Goal: Task Accomplishment & Management: Complete application form

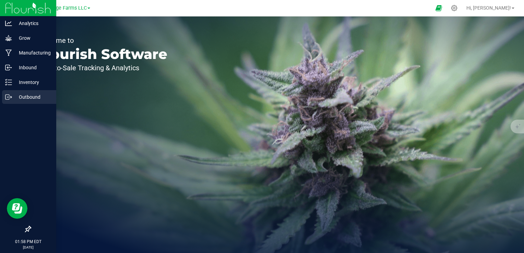
click at [21, 96] on p "Outbound" at bounding box center [32, 97] width 41 height 8
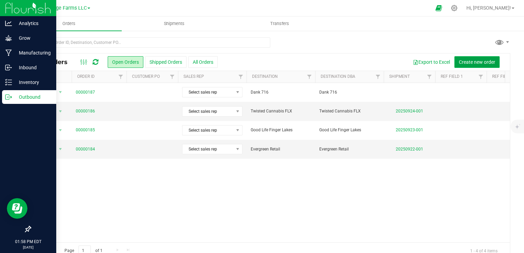
click at [480, 63] on span "Create new order" at bounding box center [477, 61] width 36 height 5
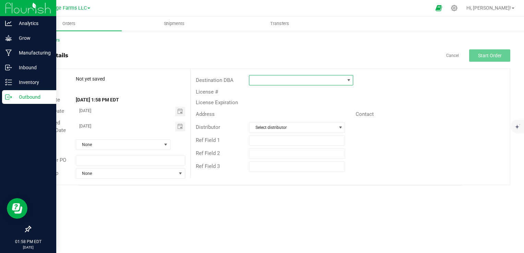
click at [281, 81] on span at bounding box center [296, 80] width 95 height 10
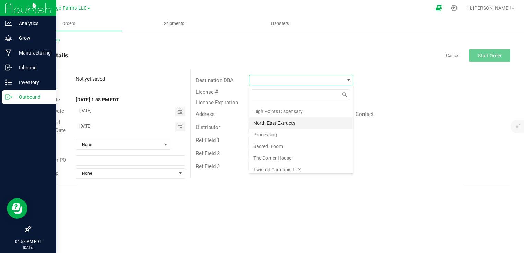
scroll to position [69, 0]
click at [283, 129] on li "Happy Goat Dispensary" at bounding box center [301, 134] width 104 height 12
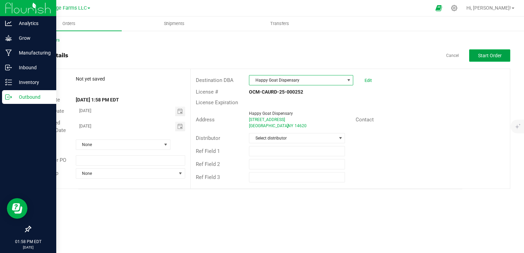
click at [487, 51] on button "Start Order" at bounding box center [489, 55] width 41 height 12
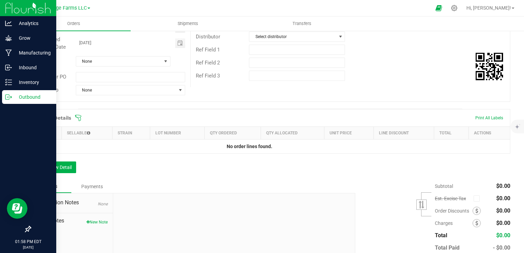
scroll to position [103, 0]
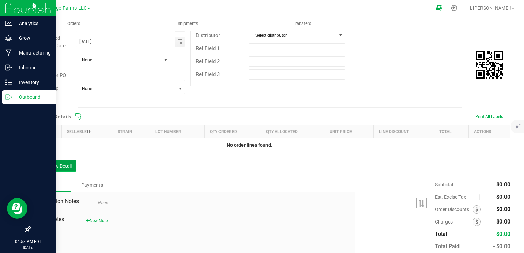
click at [68, 167] on button "Add New Detail" at bounding box center [53, 166] width 46 height 12
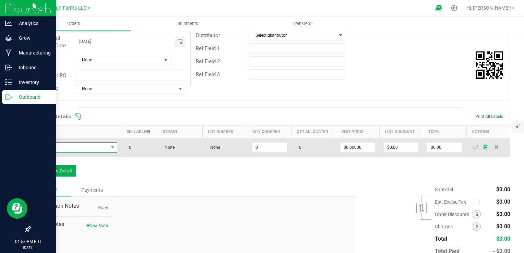
click at [72, 149] on span "NO DATA FOUND" at bounding box center [71, 148] width 73 height 10
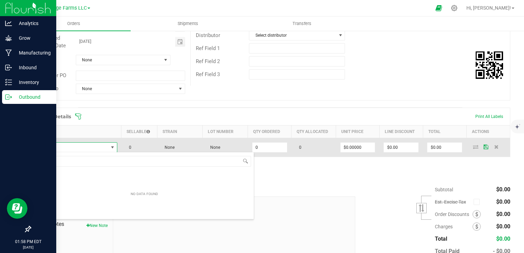
scroll to position [10, 80]
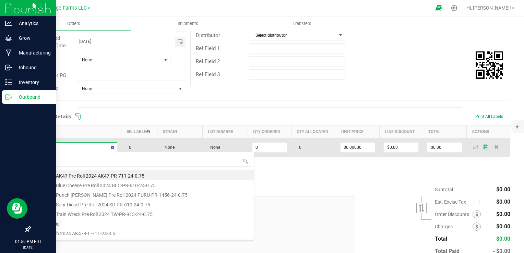
type input "puru"
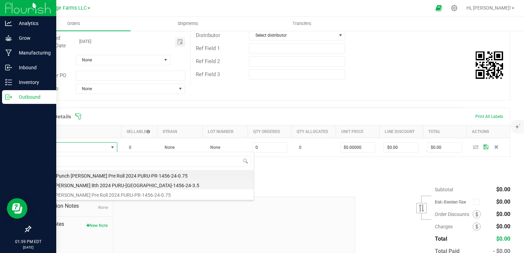
click at [90, 184] on li "Punch [PERSON_NAME] 8th 2024 PURU-[GEOGRAPHIC_DATA]-1456-24-3.5" at bounding box center [144, 185] width 219 height 10
type input "0 ea"
type input "$14.00000"
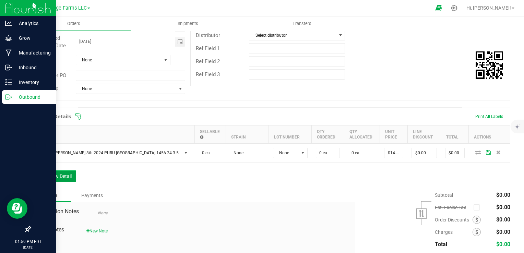
click at [68, 172] on button "Add New Detail" at bounding box center [53, 177] width 46 height 12
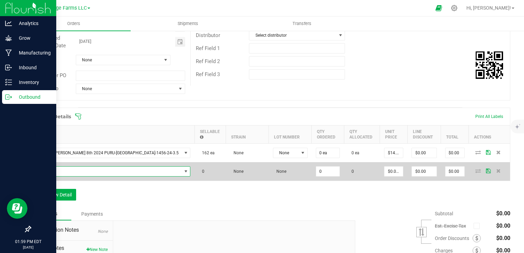
click at [68, 172] on span "NO DATA FOUND" at bounding box center [108, 172] width 146 height 10
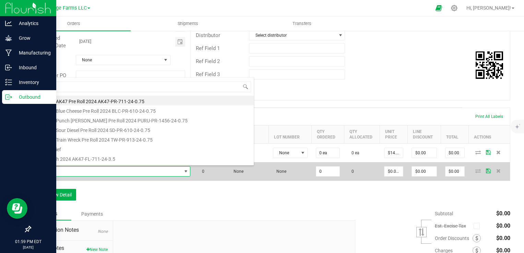
scroll to position [10, 98]
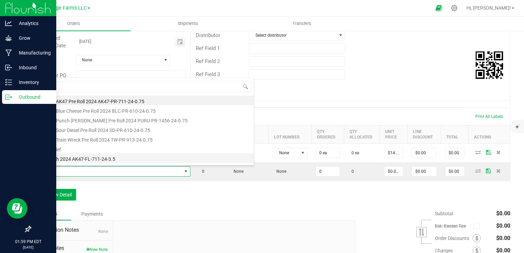
click at [69, 160] on li "AK47 8th 2024 AK47-FL-711-24-3.5" at bounding box center [144, 158] width 219 height 10
type input "0 ea"
type input "$14.00000"
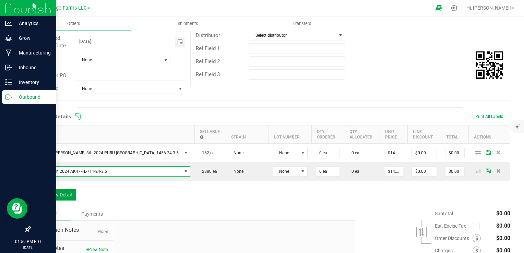
click at [62, 196] on button "Add New Detail" at bounding box center [53, 195] width 46 height 12
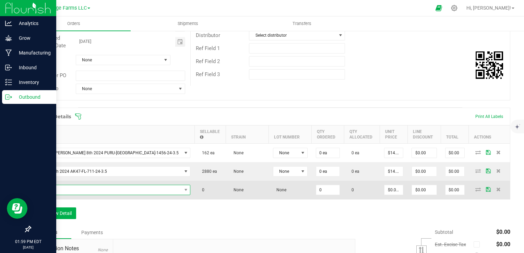
click at [60, 192] on span "NO DATA FOUND" at bounding box center [108, 190] width 146 height 10
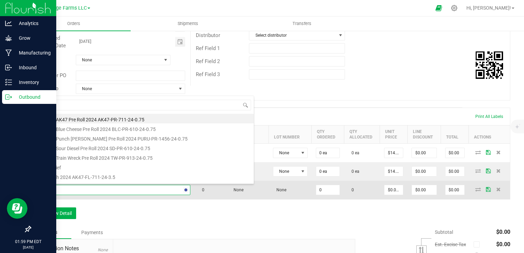
type input "tw"
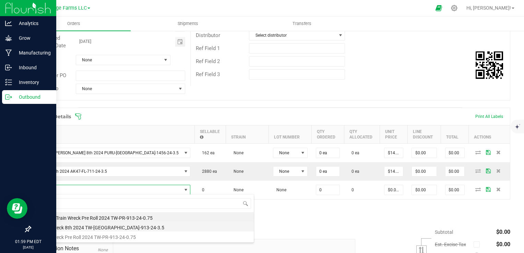
click at [64, 231] on li "Train Wreck 8th 2024 TW-[GEOGRAPHIC_DATA]-913-24-3.5" at bounding box center [144, 227] width 219 height 10
type input "0 ea"
type input "$14.00000"
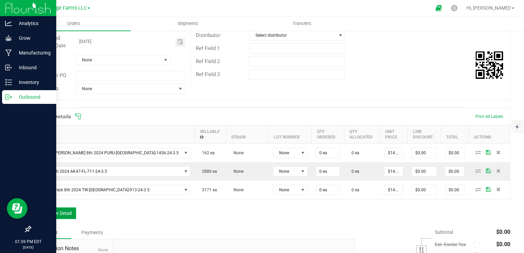
click at [66, 215] on button "Add New Detail" at bounding box center [53, 214] width 46 height 12
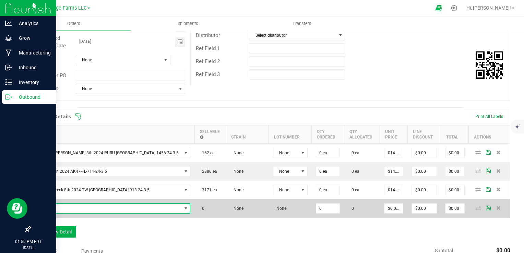
click at [51, 208] on span "NO DATA FOUND" at bounding box center [108, 209] width 146 height 10
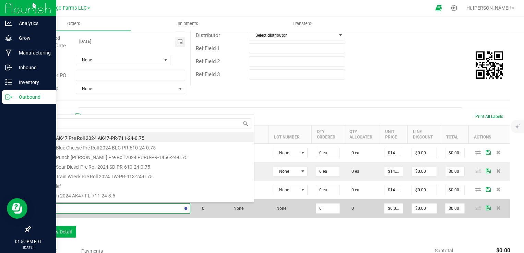
type input "kra"
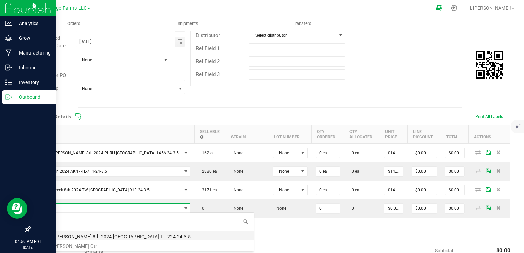
click at [48, 239] on li "KRAZY [PERSON_NAME] 8th 2024 [GEOGRAPHIC_DATA]-FL-224-24-3.5" at bounding box center [144, 236] width 219 height 10
type input "0 ea"
type input "$14.00000"
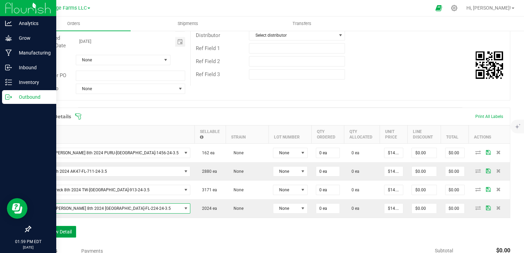
click at [46, 229] on button "Add New Detail" at bounding box center [53, 232] width 46 height 12
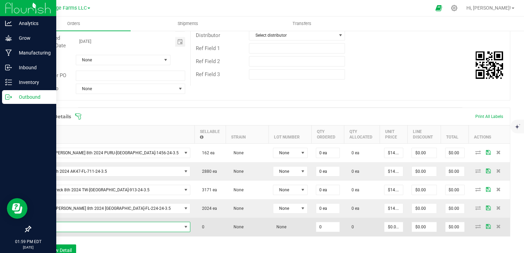
click at [50, 229] on span "NO DATA FOUND" at bounding box center [108, 227] width 146 height 10
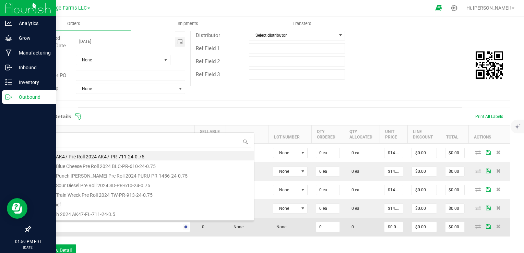
type input "bb"
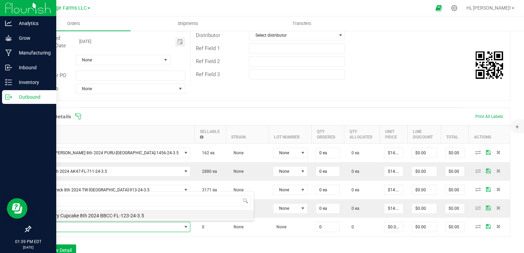
click at [50, 216] on li "Blueberry Cupcake 8th 2024 BBCC-FL-123-24-3.5" at bounding box center [144, 215] width 219 height 10
type input "0 ea"
type input "$14.00000"
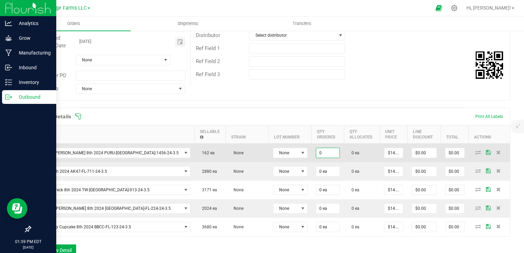
click at [316, 153] on input "0" at bounding box center [327, 153] width 23 height 10
type input "5"
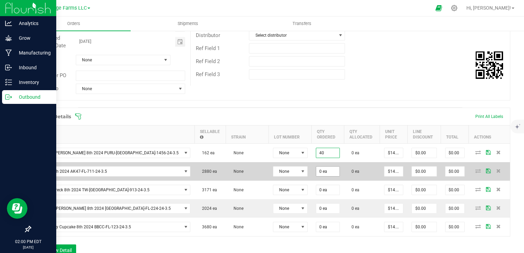
type input "40 ea"
type input "$560.00"
click at [316, 173] on input "0" at bounding box center [327, 172] width 23 height 10
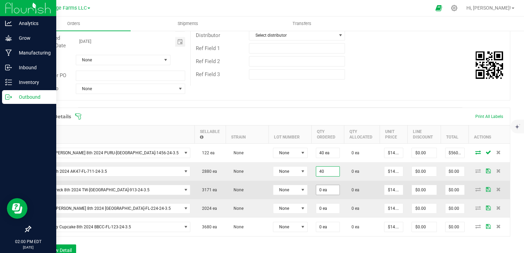
type input "40 ea"
type input "$560.00"
click at [316, 188] on input "0" at bounding box center [327, 190] width 23 height 10
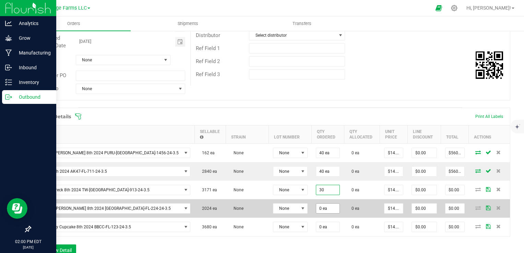
type input "30 ea"
type input "$420.00"
click at [316, 206] on input "0" at bounding box center [327, 209] width 23 height 10
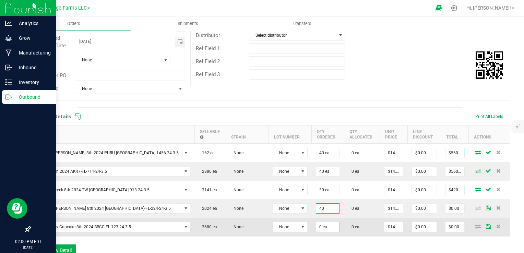
type input "40 ea"
type input "$560.00"
click at [316, 226] on input "0" at bounding box center [327, 227] width 23 height 10
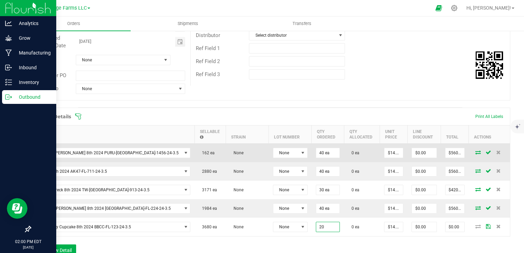
type input "20 ea"
type input "$280.00"
click at [475, 153] on icon at bounding box center [477, 152] width 5 height 4
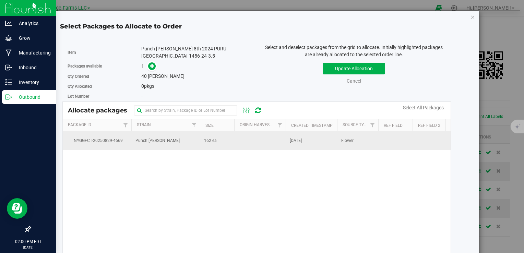
click at [246, 131] on td at bounding box center [259, 140] width 51 height 19
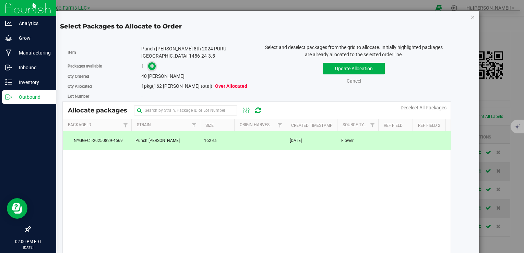
click at [148, 62] on span at bounding box center [152, 66] width 8 height 8
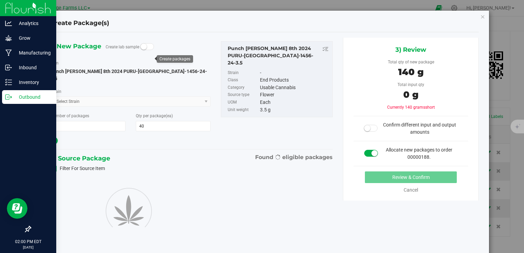
type input "40"
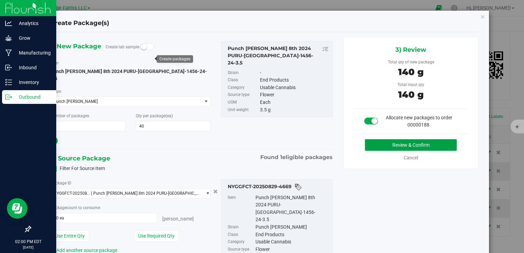
click at [384, 142] on button "Review & Confirm" at bounding box center [411, 145] width 92 height 12
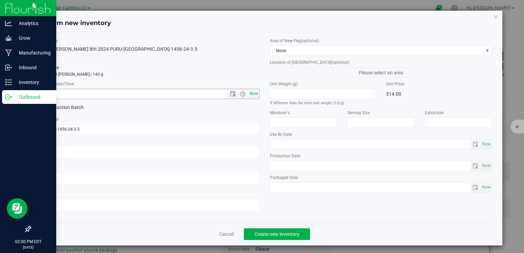
click at [253, 96] on span "Now" at bounding box center [254, 94] width 12 height 10
type input "[DATE] 2:00 PM"
click at [277, 230] on button "Create new inventory" at bounding box center [277, 234] width 66 height 12
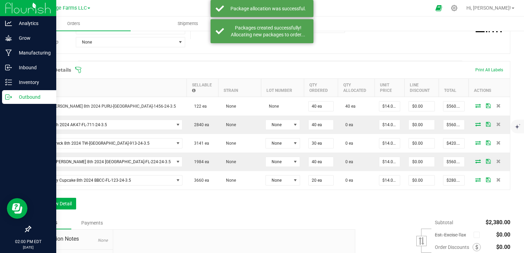
scroll to position [69, 0]
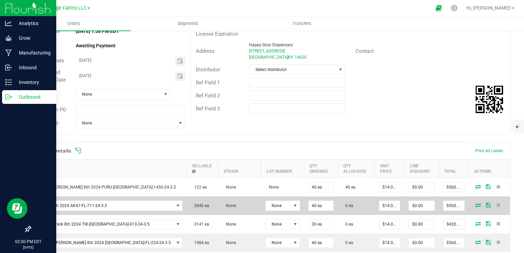
click at [475, 204] on icon at bounding box center [477, 205] width 5 height 4
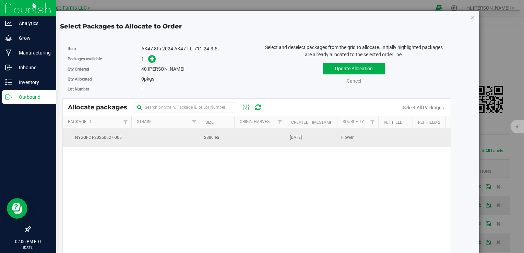
click at [209, 138] on span "2880 ea" at bounding box center [211, 137] width 15 height 7
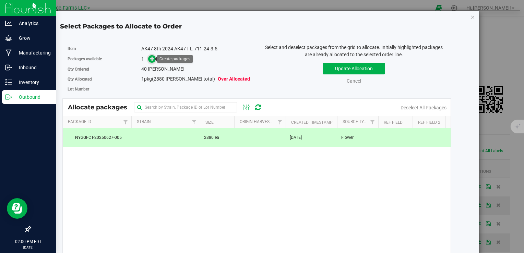
click at [150, 59] on icon at bounding box center [152, 58] width 5 height 5
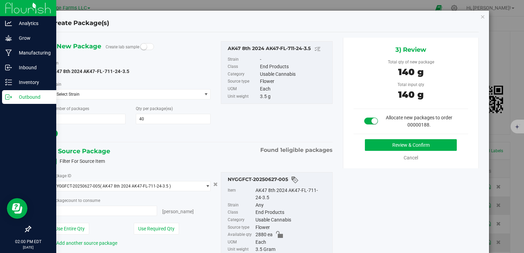
type input "40 ea"
click at [410, 139] on button "Review & Confirm" at bounding box center [411, 145] width 92 height 12
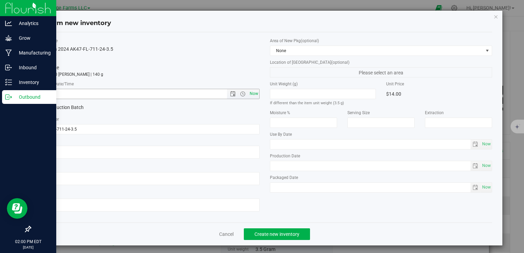
click at [250, 93] on span "Now" at bounding box center [254, 94] width 12 height 10
type input "[DATE] 2:00 PM"
click at [290, 234] on span "Create new inventory" at bounding box center [277, 234] width 45 height 5
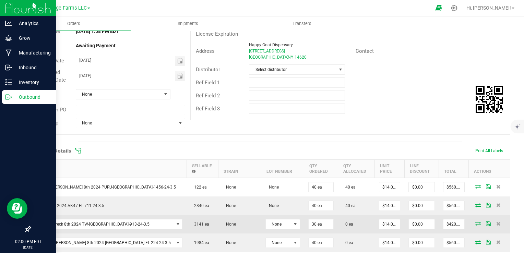
click at [475, 224] on icon at bounding box center [477, 224] width 5 height 4
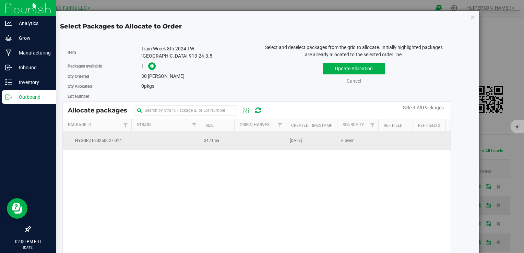
click at [236, 138] on td at bounding box center [259, 140] width 51 height 19
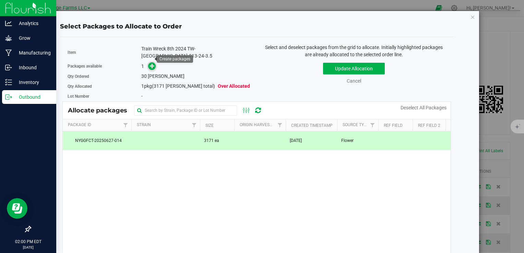
click at [150, 63] on icon at bounding box center [152, 65] width 5 height 5
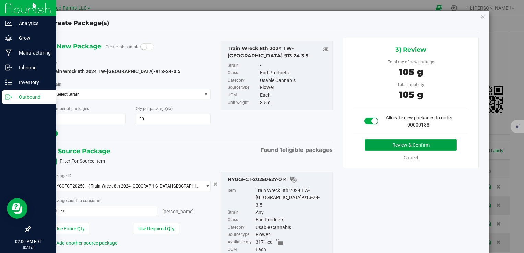
click at [381, 147] on button "Review & Confirm" at bounding box center [411, 145] width 92 height 12
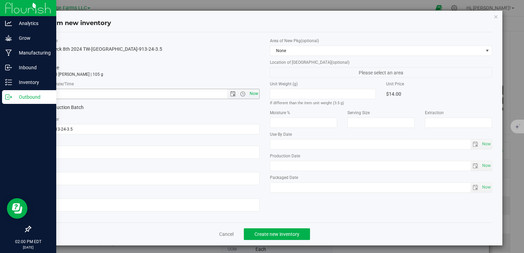
click at [255, 92] on span "Now" at bounding box center [254, 94] width 12 height 10
type input "[DATE] 2:00 PM"
click at [283, 234] on span "Create new inventory" at bounding box center [277, 234] width 45 height 5
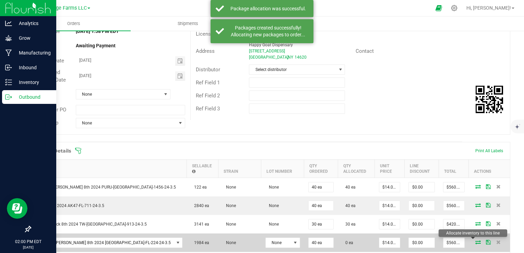
click at [475, 240] on icon at bounding box center [477, 242] width 5 height 4
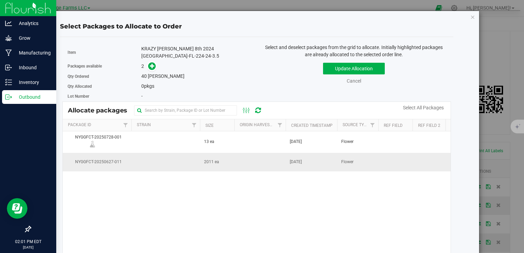
click at [275, 158] on td at bounding box center [259, 162] width 51 height 19
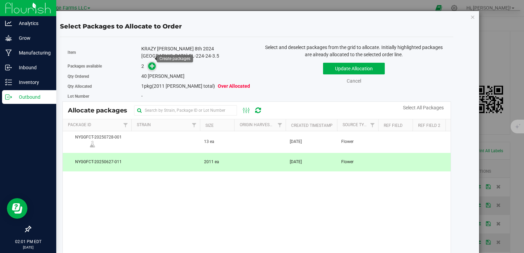
click at [152, 63] on icon at bounding box center [152, 65] width 5 height 5
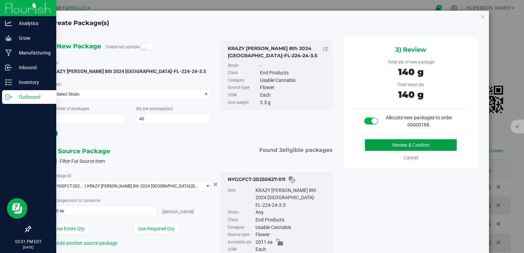
click at [427, 148] on button "Review & Confirm" at bounding box center [411, 145] width 92 height 12
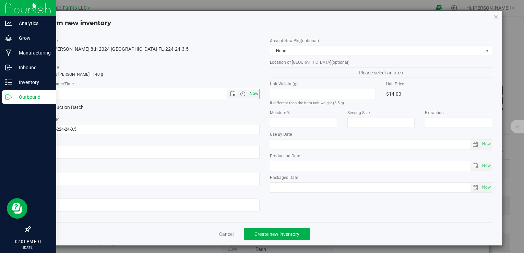
click at [252, 94] on span "Now" at bounding box center [254, 94] width 12 height 10
type input "[DATE] 2:01 PM"
click at [286, 232] on span "Create new inventory" at bounding box center [277, 234] width 45 height 5
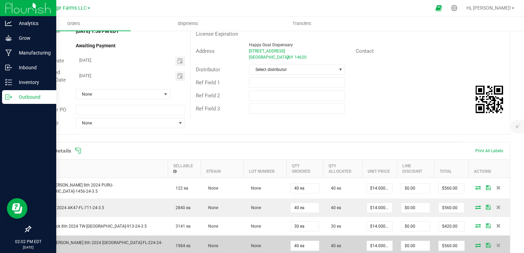
scroll to position [103, 0]
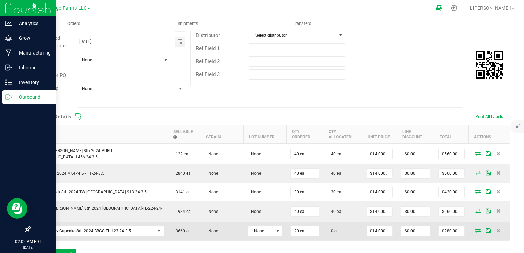
click at [475, 228] on icon at bounding box center [477, 230] width 5 height 4
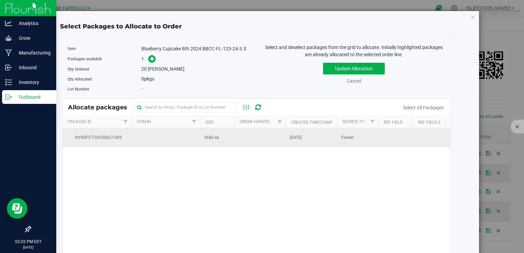
click at [255, 134] on td at bounding box center [259, 137] width 51 height 19
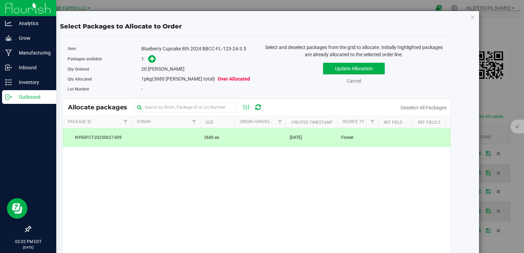
click at [146, 63] on div "Packages available 1" at bounding box center [160, 59] width 184 height 11
click at [151, 57] on icon at bounding box center [152, 58] width 5 height 5
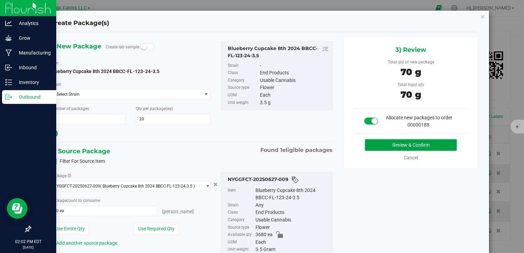
click at [431, 148] on button "Review & Confirm" at bounding box center [411, 145] width 92 height 12
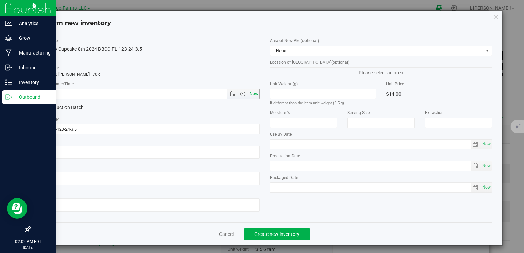
click at [248, 97] on span "Now" at bounding box center [254, 94] width 12 height 10
type input "[DATE] 2:02 PM"
click at [287, 234] on span "Create new inventory" at bounding box center [277, 234] width 45 height 5
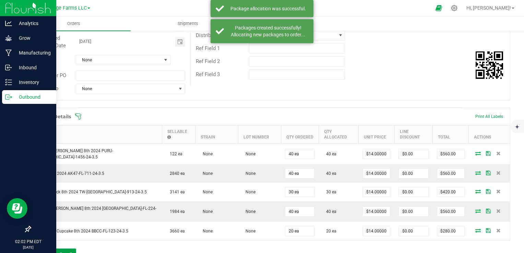
click at [52, 249] on button "Add New Detail" at bounding box center [53, 255] width 46 height 12
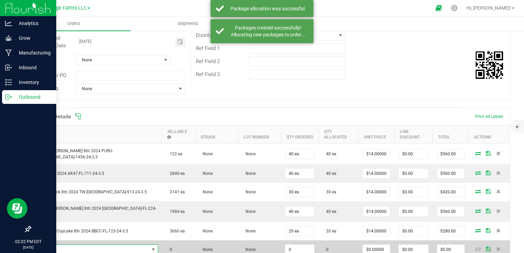
click at [69, 245] on span "NO DATA FOUND" at bounding box center [92, 250] width 114 height 10
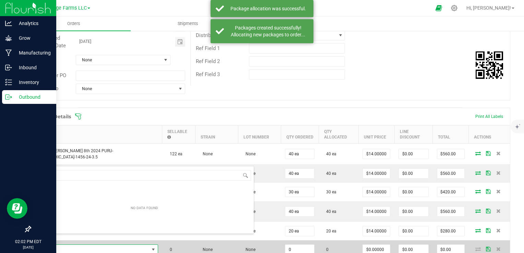
scroll to position [10, 93]
type input "sd"
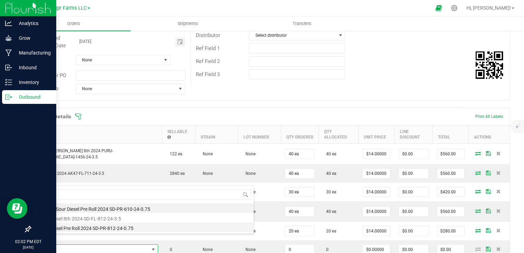
click at [87, 228] on li "Sour Diesel Pre Roll 2024 SD-PR-812-24-0.75" at bounding box center [144, 228] width 219 height 10
type input "0 ea"
type input "$5.00000"
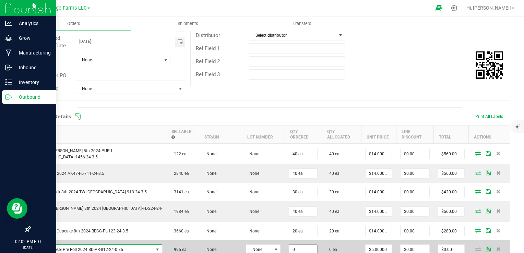
click at [289, 245] on input "0" at bounding box center [303, 250] width 28 height 10
type input "100 ea"
type input "$500.00"
click at [338, 245] on td "0 ea" at bounding box center [341, 249] width 39 height 19
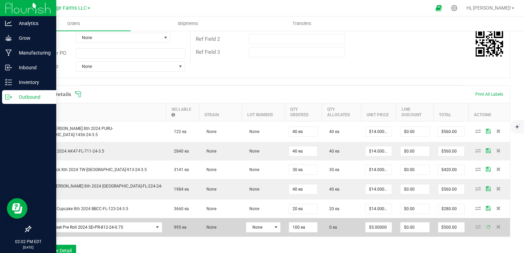
scroll to position [137, 0]
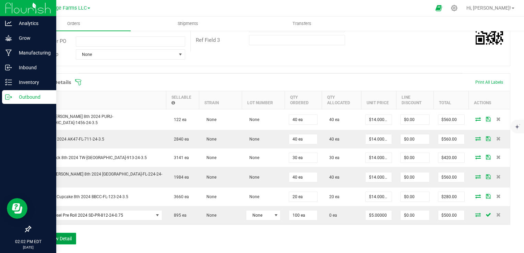
click at [61, 233] on button "Add New Detail" at bounding box center [53, 239] width 46 height 12
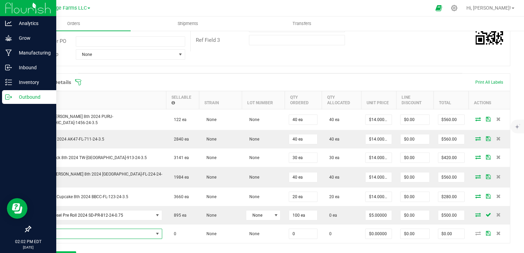
click at [61, 230] on span "NO DATA FOUND" at bounding box center [94, 234] width 118 height 10
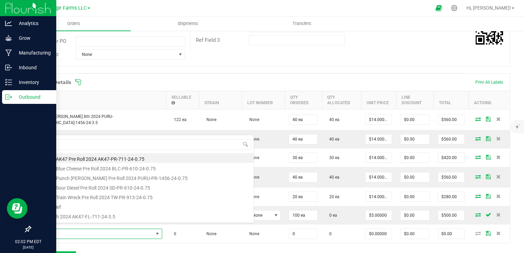
scroll to position [10, 99]
click at [143, 241] on div "Order Details Print All Labels Item Sellable Strain Lot Number Qty Ordered Qty …" at bounding box center [270, 171] width 480 height 197
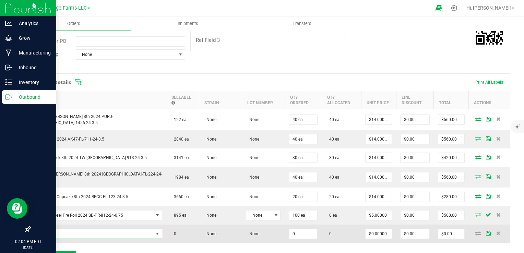
click at [94, 229] on span "NO DATA FOUND" at bounding box center [94, 234] width 118 height 10
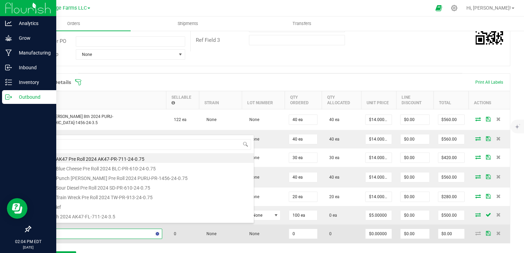
type input "ak"
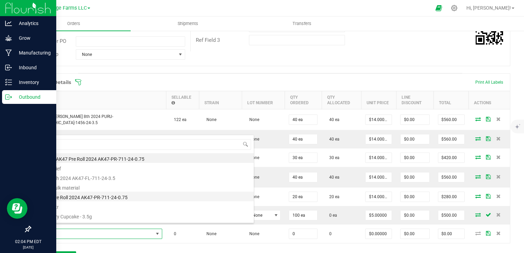
click at [65, 197] on li "AK47 Pre Roll 2024 AK47-PR-711-24-0.75" at bounding box center [144, 197] width 219 height 10
type input "0 ea"
type input "$5.00000"
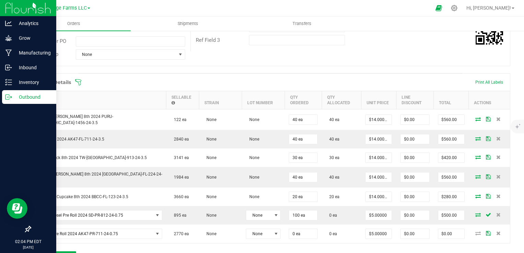
click at [73, 245] on div "Order Details Print All Labels Item Sellable Strain Lot Number Qty Ordered Qty …" at bounding box center [270, 171] width 480 height 197
click at [72, 251] on button "Add New Detail" at bounding box center [53, 257] width 46 height 12
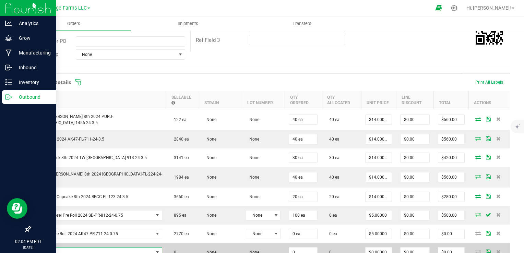
click at [72, 248] on span "NO DATA FOUND" at bounding box center [94, 253] width 118 height 10
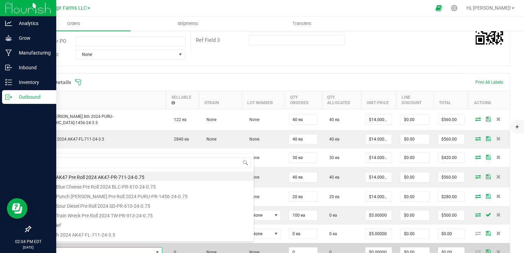
click at [78, 249] on span at bounding box center [94, 253] width 118 height 10
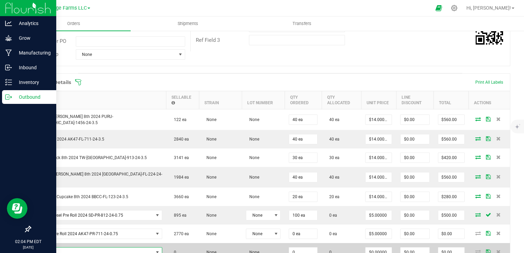
click at [78, 249] on span "NO DATA FOUND" at bounding box center [94, 253] width 118 height 10
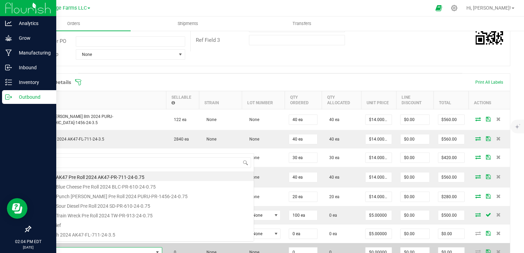
scroll to position [0, 0]
click at [78, 249] on span at bounding box center [94, 253] width 118 height 10
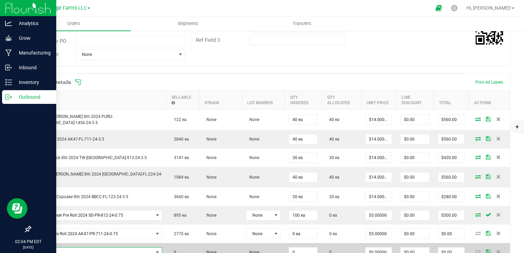
click at [78, 249] on span "NO DATA FOUND" at bounding box center [94, 253] width 118 height 10
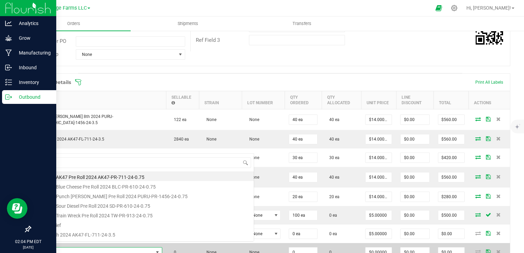
scroll to position [10, 99]
type input "puru"
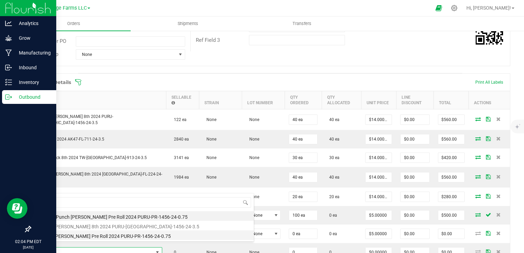
click at [79, 237] on li "Punch [PERSON_NAME] Pre Roll 2024 PURU-PR-1456-24-0.75" at bounding box center [144, 236] width 219 height 10
type input "0 ea"
type input "$5.00000"
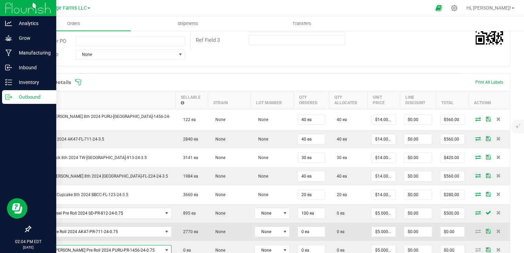
scroll to position [172, 0]
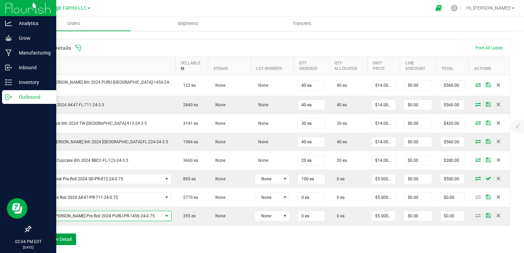
click at [69, 237] on button "Add New Detail" at bounding box center [53, 240] width 46 height 12
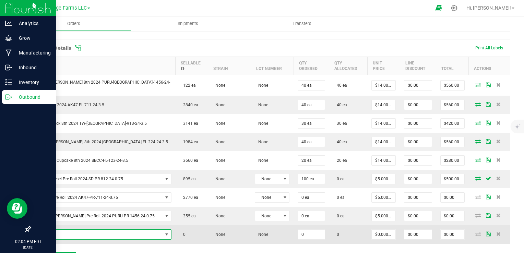
click at [71, 233] on span "NO DATA FOUND" at bounding box center [98, 235] width 127 height 10
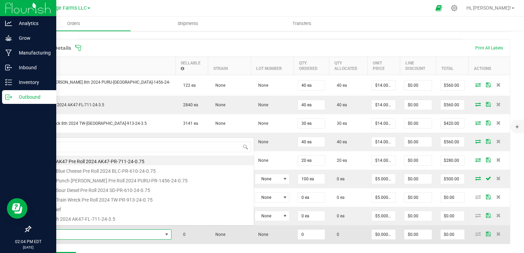
scroll to position [10, 109]
type input "tw"
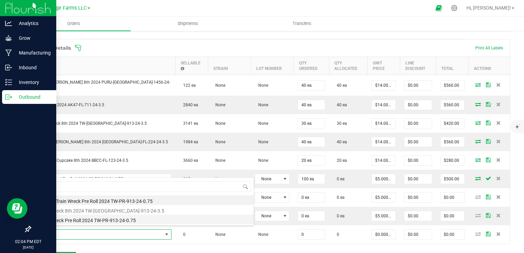
click at [73, 222] on li "Train Wreck Pre Roll 2024 TW-PR-913-24-0.75" at bounding box center [144, 220] width 219 height 10
type input "0 ea"
type input "$5.00000"
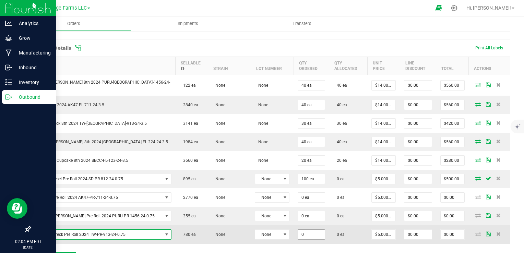
click at [298, 231] on input "0" at bounding box center [311, 235] width 27 height 10
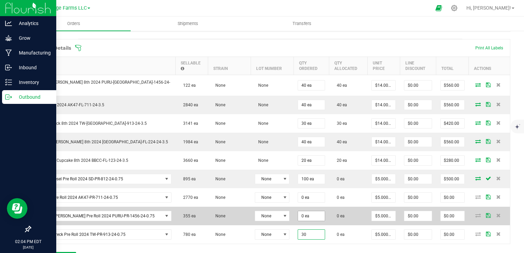
type input "30"
type input "0"
type input "30 ea"
type input "$150.00"
click at [298, 213] on input "0" at bounding box center [311, 216] width 27 height 10
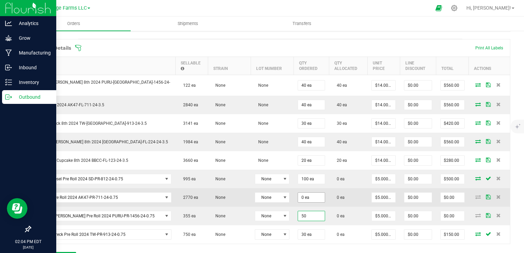
type input "50"
type input "0"
type input "50 ea"
type input "$250.00"
click at [298, 195] on input "0" at bounding box center [311, 198] width 27 height 10
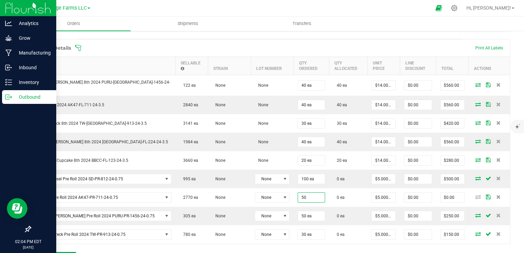
type input "50 ea"
type input "$250.00"
click at [298, 248] on div "Order Details Print All Labels Item Sellable Strain Lot Number Qty Ordered Qty …" at bounding box center [270, 155] width 480 height 232
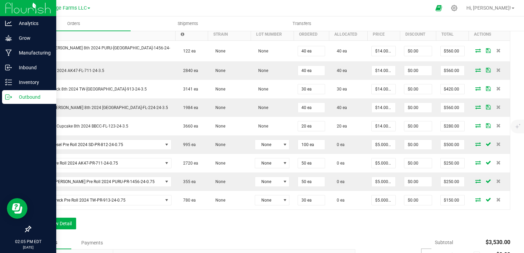
scroll to position [172, 0]
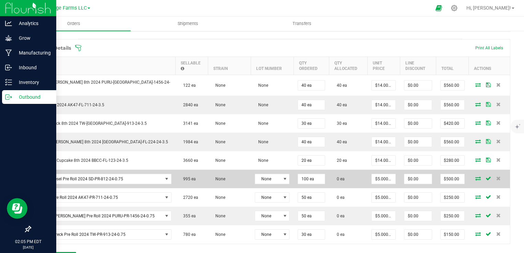
click at [475, 176] on icon at bounding box center [477, 178] width 5 height 4
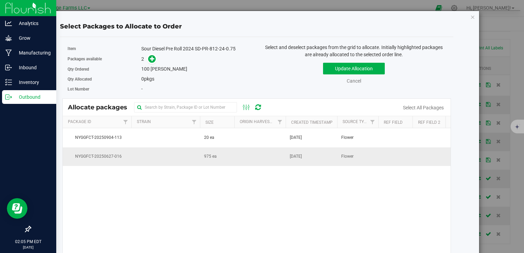
click at [261, 157] on td at bounding box center [259, 157] width 51 height 19
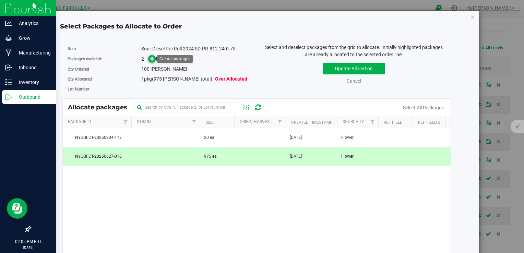
click at [152, 60] on icon at bounding box center [152, 58] width 5 height 5
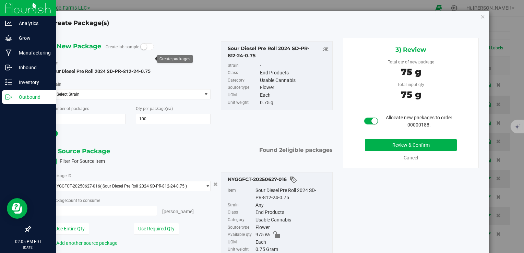
type input "100 ea"
click at [392, 142] on button "Review & Confirm" at bounding box center [411, 145] width 92 height 12
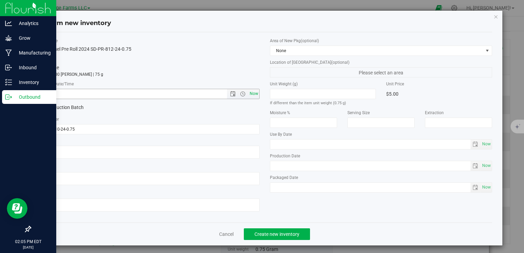
click at [252, 96] on span "Now" at bounding box center [254, 94] width 12 height 10
type input "[DATE] 2:05 PM"
click at [286, 233] on span "Create new inventory" at bounding box center [277, 234] width 45 height 5
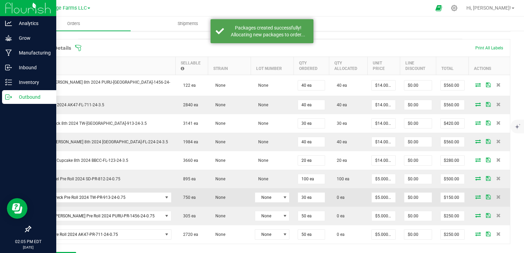
click at [475, 195] on icon at bounding box center [477, 197] width 5 height 4
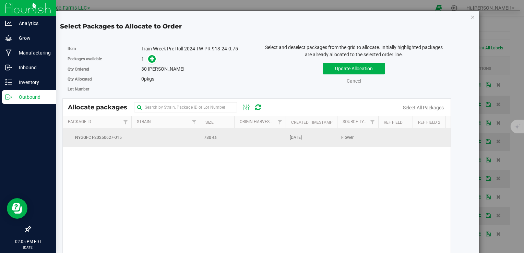
click at [243, 137] on td at bounding box center [259, 137] width 51 height 19
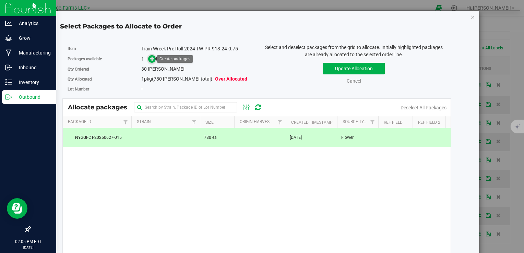
click at [153, 58] on icon at bounding box center [152, 58] width 5 height 5
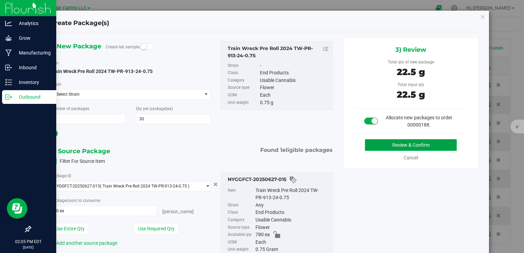
click at [406, 147] on button "Review & Confirm" at bounding box center [411, 145] width 92 height 12
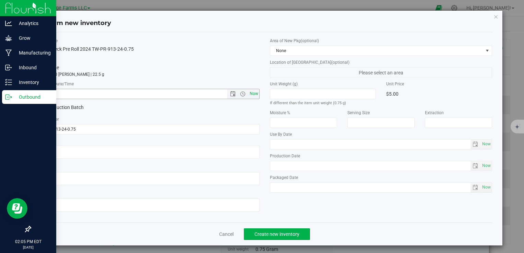
click at [248, 91] on span "Now" at bounding box center [254, 94] width 12 height 10
type input "[DATE] 2:05 PM"
click at [274, 235] on span "Create new inventory" at bounding box center [277, 234] width 45 height 5
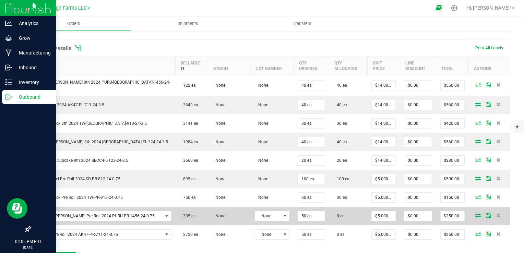
click at [476, 213] on span at bounding box center [478, 215] width 10 height 4
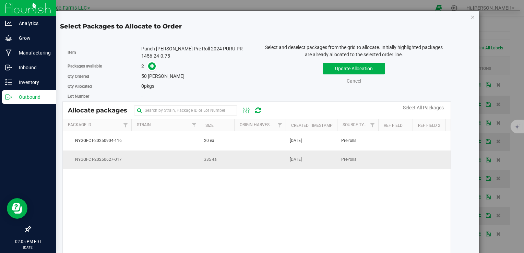
click at [220, 157] on td "335 ea" at bounding box center [217, 160] width 34 height 19
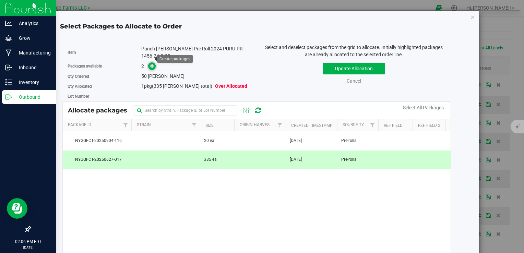
click at [151, 63] on icon at bounding box center [152, 65] width 5 height 5
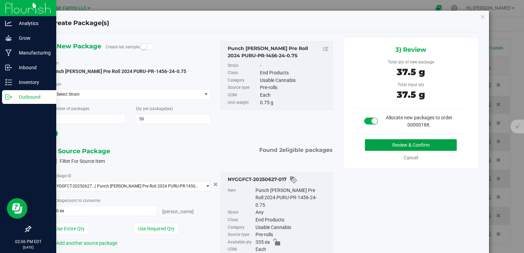
click at [395, 150] on button "Review & Confirm" at bounding box center [411, 145] width 92 height 12
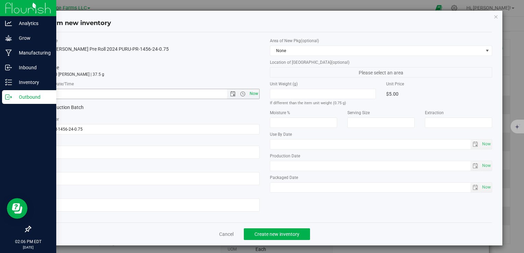
click at [252, 95] on span "Now" at bounding box center [254, 94] width 12 height 10
type input "[DATE] 2:06 PM"
click at [278, 235] on span "Create new inventory" at bounding box center [277, 234] width 45 height 5
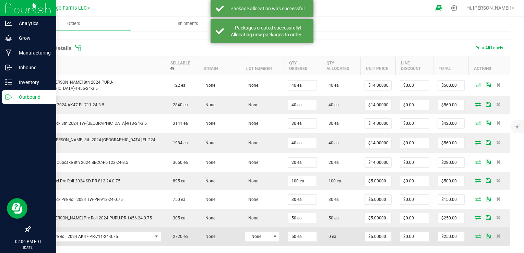
click at [475, 234] on icon at bounding box center [477, 236] width 5 height 4
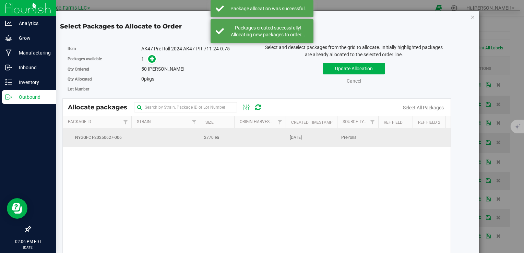
click at [229, 143] on td "2770 ea" at bounding box center [217, 137] width 34 height 19
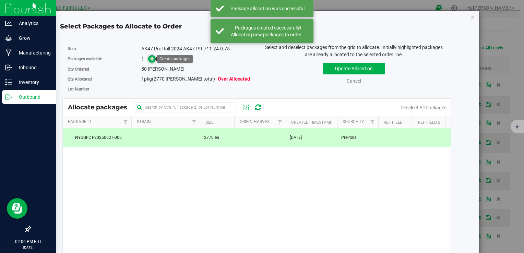
click at [150, 58] on icon at bounding box center [152, 58] width 5 height 5
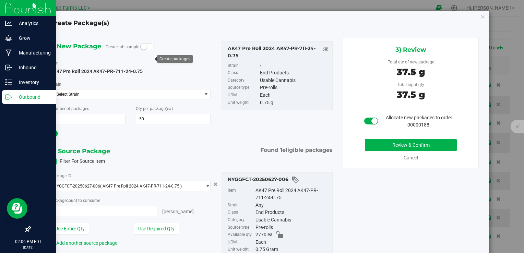
type input "50 ea"
click at [386, 145] on button "Review & Confirm" at bounding box center [411, 145] width 92 height 12
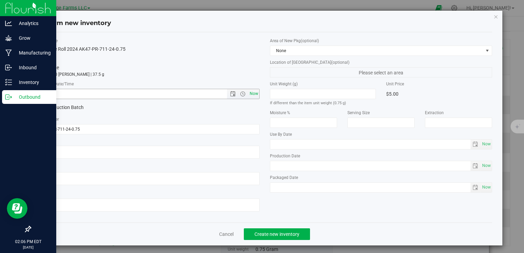
click at [251, 94] on span "Now" at bounding box center [254, 94] width 12 height 10
type input "[DATE] 2:06 PM"
click at [284, 234] on span "Create new inventory" at bounding box center [277, 234] width 45 height 5
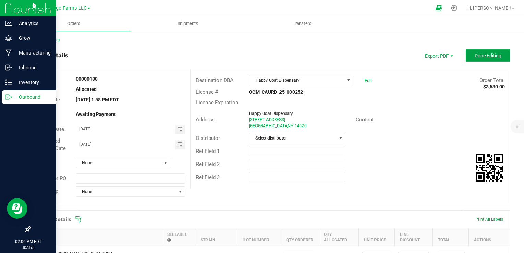
click at [486, 54] on span "Done Editing" at bounding box center [488, 55] width 27 height 5
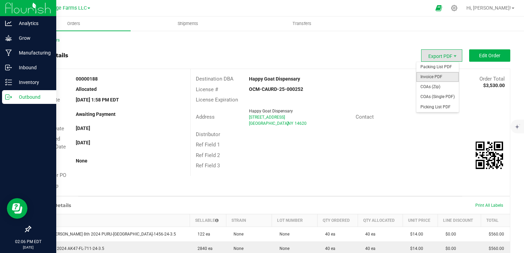
click at [438, 75] on span "Invoice PDF" at bounding box center [437, 77] width 43 height 10
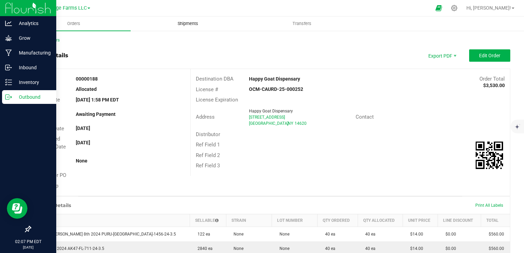
click at [194, 24] on span "Shipments" at bounding box center [187, 24] width 39 height 6
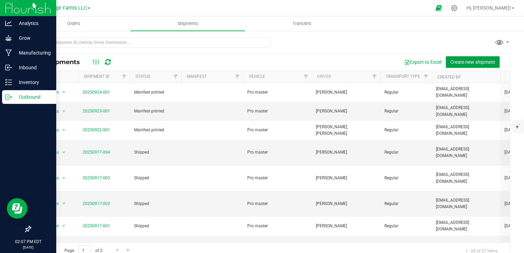
click at [486, 62] on span "Create new shipment" at bounding box center [472, 61] width 45 height 5
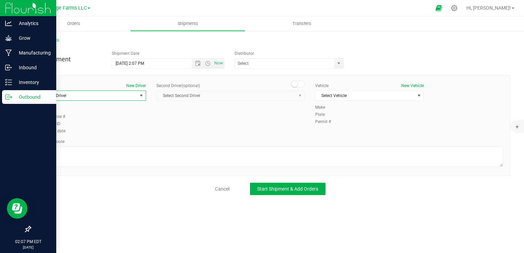
click at [81, 95] on span "Select Driver" at bounding box center [87, 96] width 99 height 10
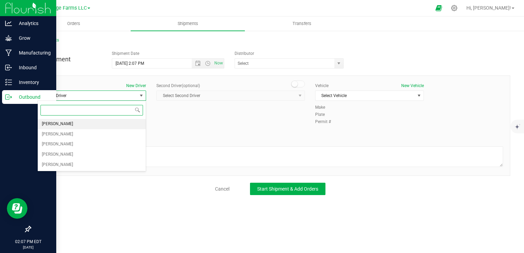
click at [56, 124] on span "[PERSON_NAME]" at bounding box center [57, 124] width 31 height 9
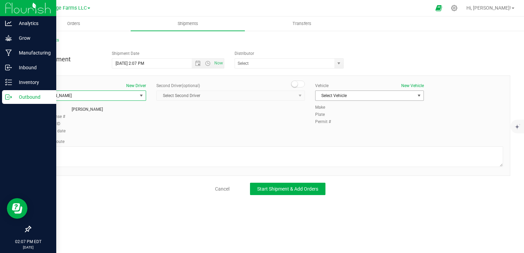
click at [392, 93] on span "Select Vehicle" at bounding box center [365, 96] width 99 height 10
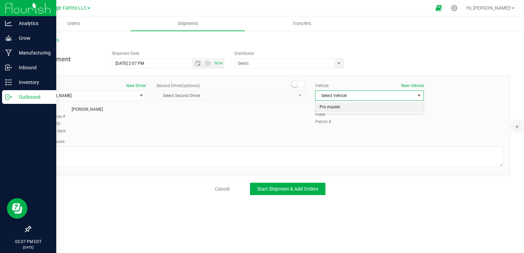
click at [358, 109] on li "Pro master" at bounding box center [370, 107] width 108 height 10
click at [198, 65] on span "Open the date view" at bounding box center [197, 63] width 5 height 5
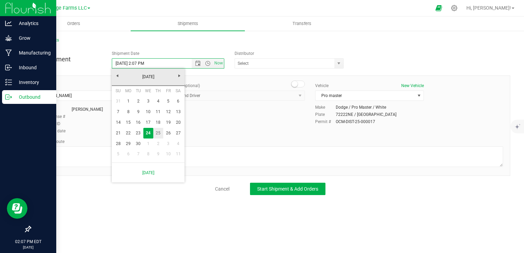
click at [159, 135] on link "25" at bounding box center [158, 133] width 10 height 11
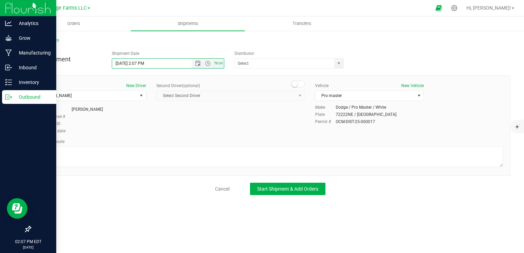
drag, startPoint x: 136, startPoint y: 61, endPoint x: 151, endPoint y: 61, distance: 15.1
click at [151, 61] on input "[DATE] 2:07 PM" at bounding box center [157, 64] width 91 height 10
click at [198, 62] on span "Open the date view" at bounding box center [197, 63] width 5 height 5
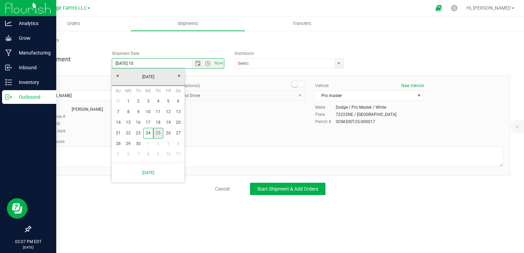
click at [158, 135] on link "25" at bounding box center [158, 133] width 10 height 11
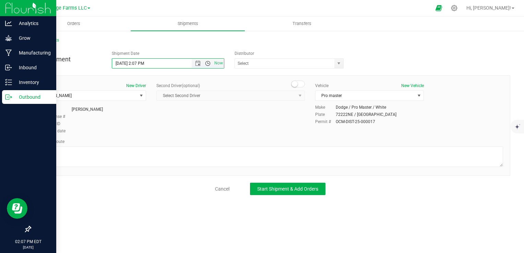
click at [207, 62] on span "Open the time view" at bounding box center [207, 63] width 5 height 5
click at [132, 80] on li "10:00 AM" at bounding box center [167, 79] width 111 height 9
type input "[DATE] 10:00 AM"
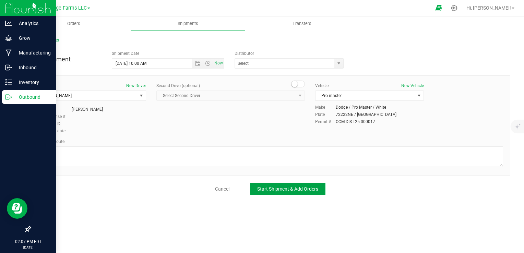
click at [297, 190] on span "Start Shipment & Add Orders" at bounding box center [287, 188] width 61 height 5
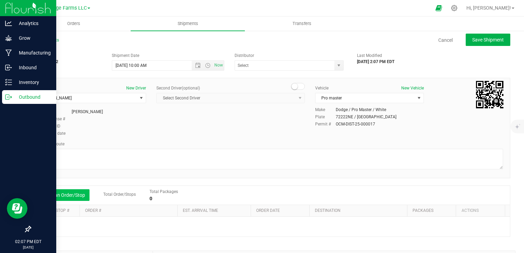
click at [75, 194] on button "Add an Order/Stop" at bounding box center [63, 195] width 54 height 12
click at [62, 193] on button "Add an Order/Stop" at bounding box center [63, 195] width 54 height 12
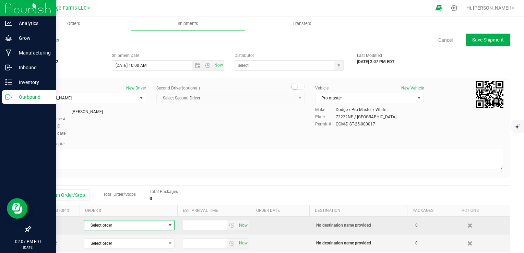
click at [168, 226] on span "select" at bounding box center [169, 225] width 5 height 5
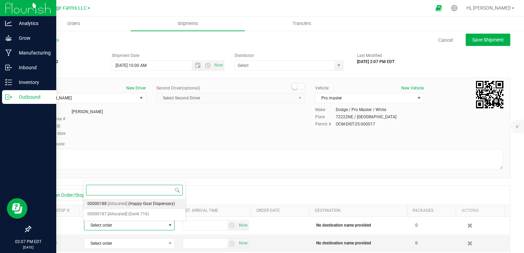
click at [136, 202] on span "(Happy Goat Dispensary)" at bounding box center [151, 204] width 47 height 9
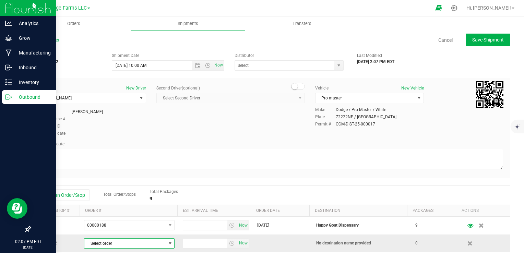
click at [125, 244] on span "Select order" at bounding box center [124, 244] width 81 height 10
click at [119, 230] on span "[Allocated]" at bounding box center [118, 232] width 20 height 9
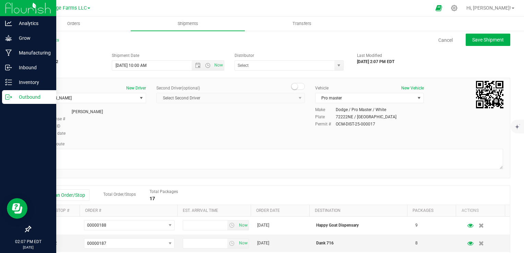
click at [222, 190] on div "Add an Order/Stop Total Order/Stops Total Packages 17" at bounding box center [270, 195] width 469 height 12
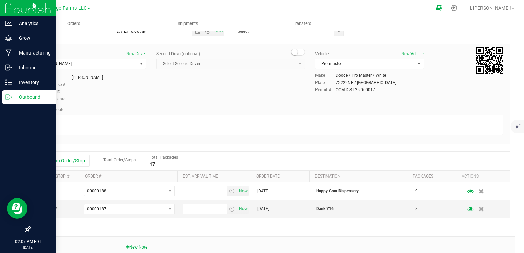
scroll to position [69, 0]
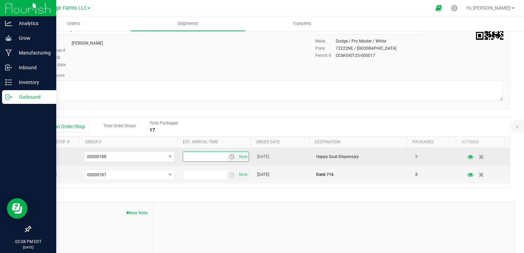
click at [216, 158] on input "text" at bounding box center [205, 157] width 44 height 10
click at [229, 157] on span "select" at bounding box center [231, 156] width 5 height 5
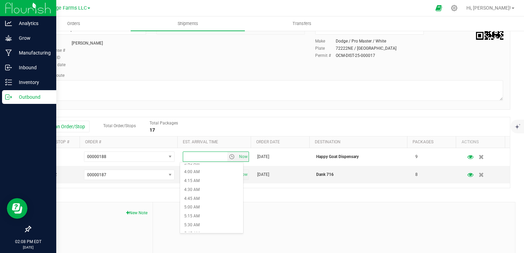
scroll to position [137, 0]
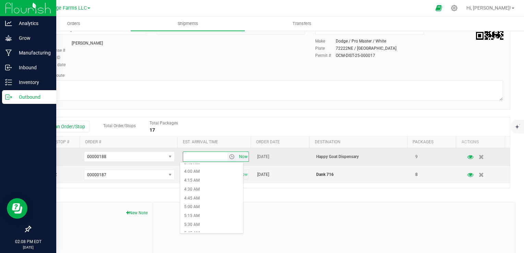
click at [237, 158] on span "Now" at bounding box center [243, 157] width 12 height 10
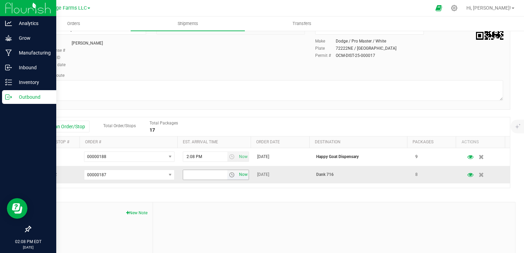
click at [240, 177] on span "Now" at bounding box center [243, 175] width 12 height 10
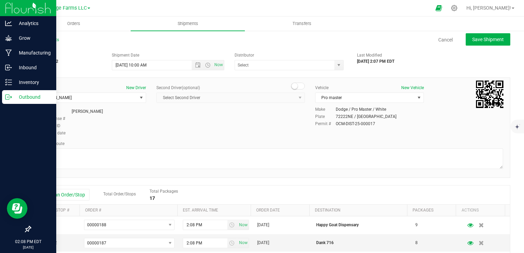
scroll to position [0, 0]
click at [476, 38] on span "Save Shipment" at bounding box center [488, 39] width 32 height 5
type input "[DATE] 2:00 PM"
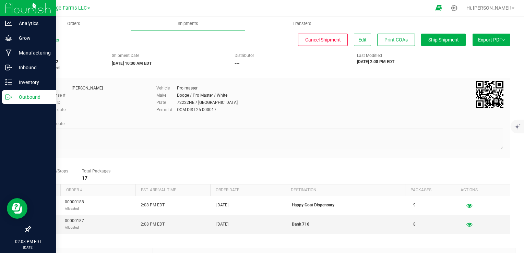
click at [478, 41] on span "Export PDF" at bounding box center [491, 39] width 27 height 5
click at [473, 53] on span "Manifest by Package ID" at bounding box center [482, 54] width 44 height 5
click at [14, 99] on p "Outbound" at bounding box center [32, 97] width 41 height 8
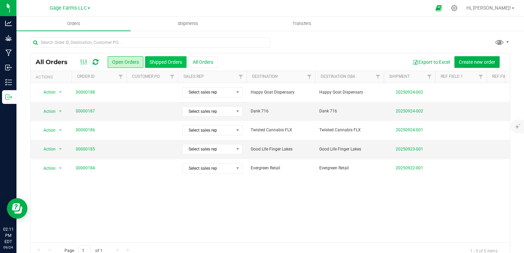
click at [163, 59] on button "Shipped Orders" at bounding box center [166, 62] width 42 height 12
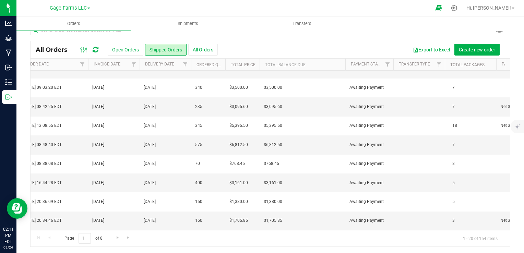
scroll to position [0, 716]
